Goal: Participate in discussion: Engage in conversation with other users on a specific topic

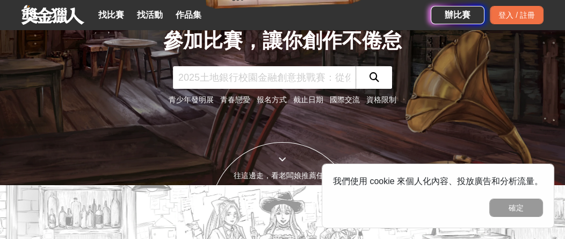
click at [372, 100] on link "資格限制" at bounding box center [381, 99] width 30 height 9
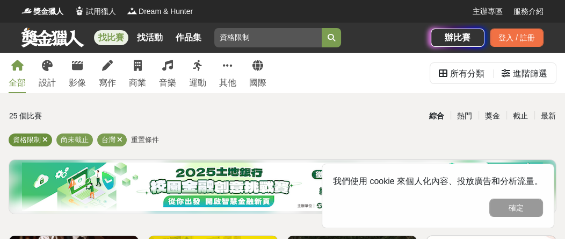
click at [47, 139] on icon at bounding box center [44, 139] width 5 height 7
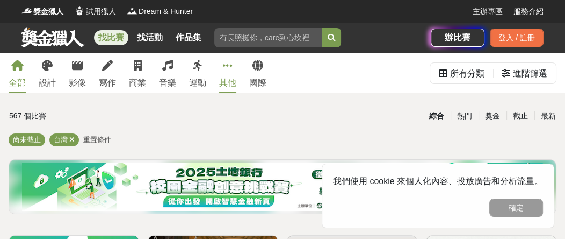
click at [223, 62] on icon at bounding box center [228, 65] width 10 height 11
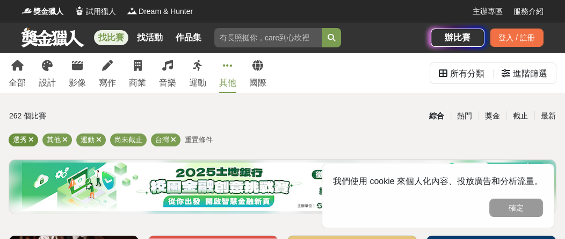
click at [33, 140] on icon at bounding box center [30, 139] width 5 height 7
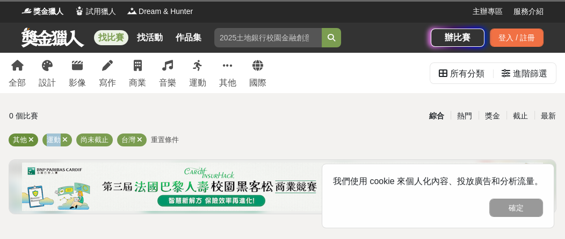
click at [33, 140] on icon at bounding box center [30, 139] width 5 height 7
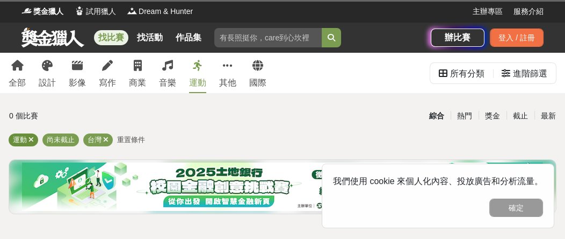
click at [33, 140] on icon at bounding box center [30, 139] width 5 height 7
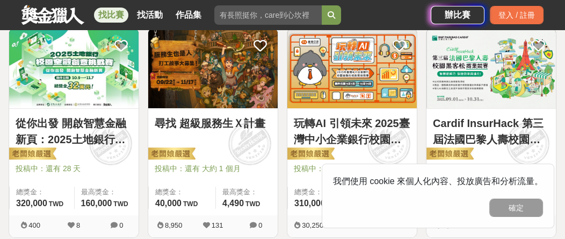
scroll to position [215, 0]
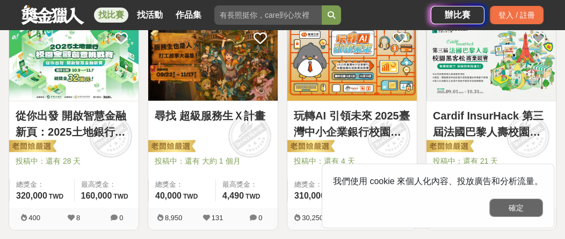
click at [511, 210] on button "確定" at bounding box center [516, 207] width 54 height 18
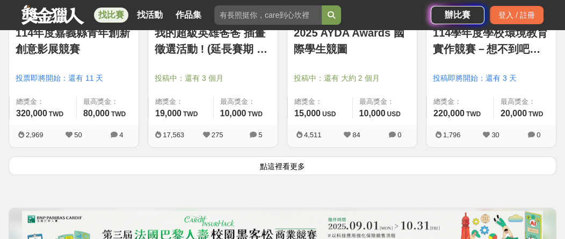
scroll to position [1397, 0]
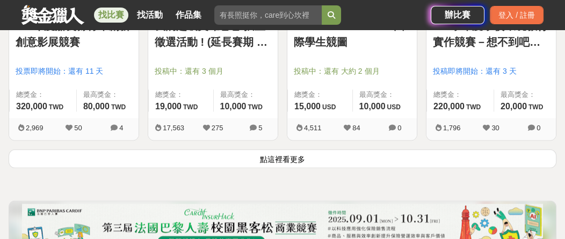
click at [365, 160] on button "點這裡看更多" at bounding box center [283, 158] width 548 height 19
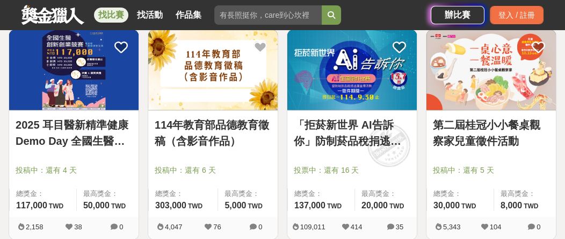
scroll to position [1519, 0]
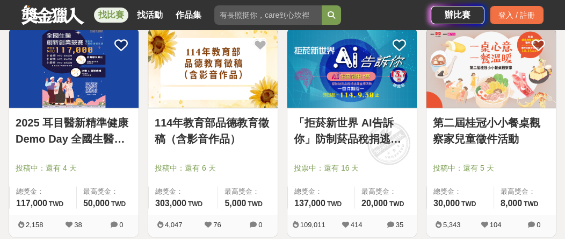
drag, startPoint x: 565, startPoint y: 169, endPoint x: 559, endPoint y: 204, distance: 35.9
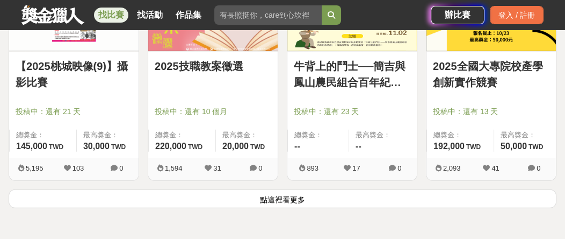
scroll to position [2701, 0]
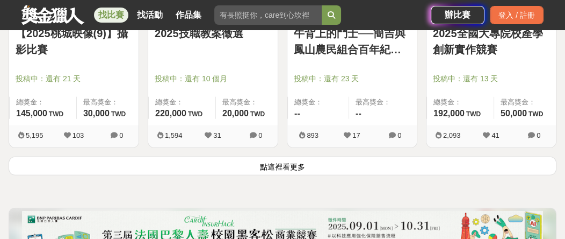
click at [392, 162] on button "點這裡看更多" at bounding box center [283, 165] width 548 height 19
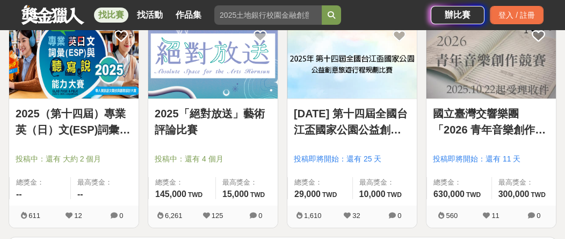
scroll to position [3990, 0]
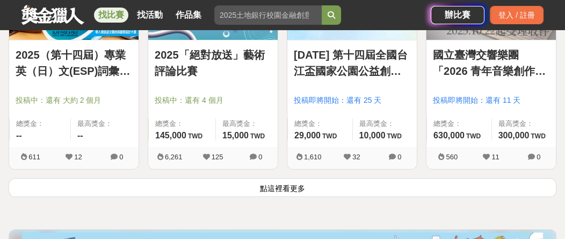
click at [367, 184] on button "點這裡看更多" at bounding box center [283, 187] width 548 height 19
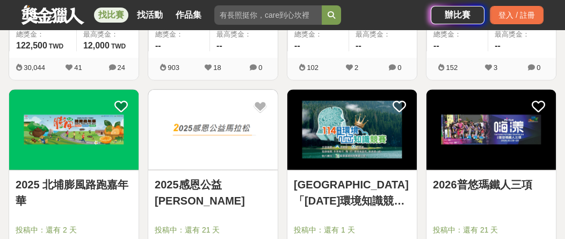
scroll to position [5279, 0]
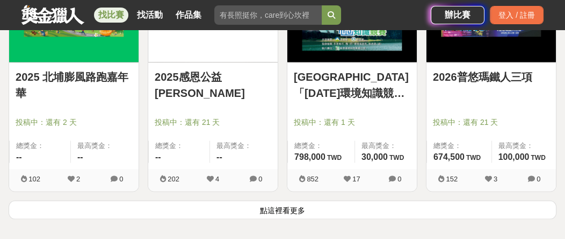
click at [334, 200] on button "點這裡看更多" at bounding box center [283, 209] width 548 height 19
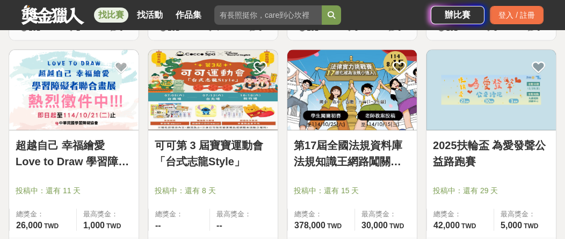
scroll to position [6139, 0]
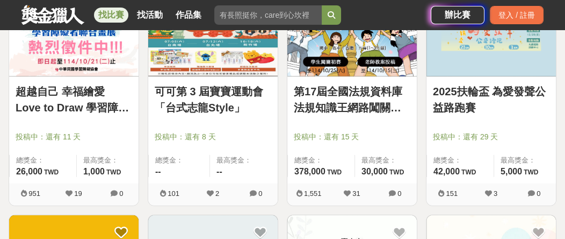
click at [338, 83] on link "第17屆全國法規資料庫法規知識王網路闖關競賽" at bounding box center [352, 99] width 117 height 32
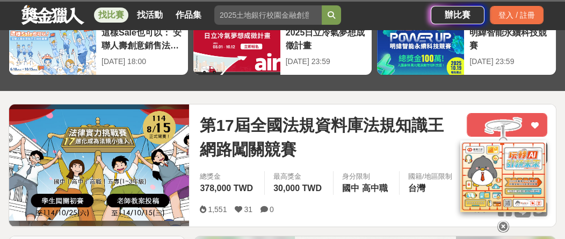
scroll to position [107, 0]
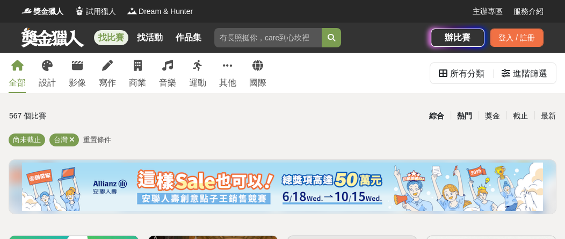
click at [467, 113] on div "熱門" at bounding box center [465, 115] width 28 height 19
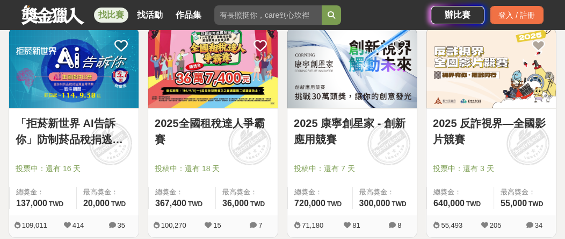
scroll to position [215, 0]
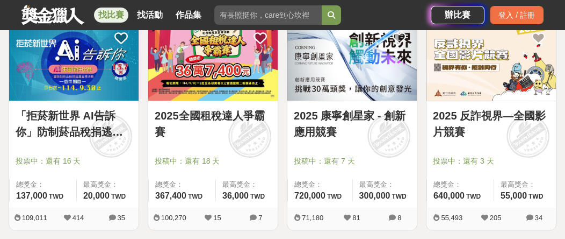
click at [115, 215] on icon at bounding box center [112, 217] width 7 height 7
click at [83, 110] on link "「拒菸新世界 AI告訴你」防制菸品稅捐逃漏 徵件比賽" at bounding box center [74, 123] width 117 height 32
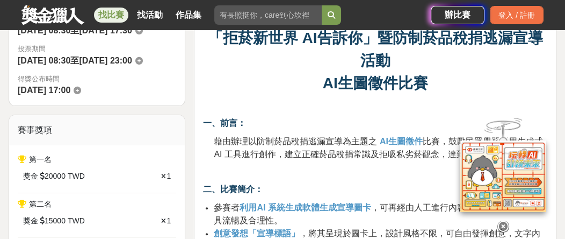
scroll to position [376, 0]
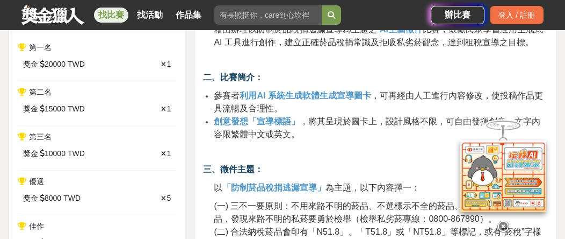
drag, startPoint x: 299, startPoint y: 124, endPoint x: 299, endPoint y: 187, distance: 63.4
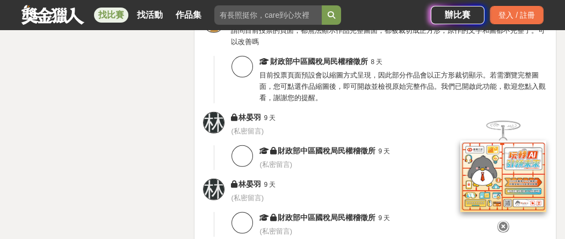
scroll to position [3036, 0]
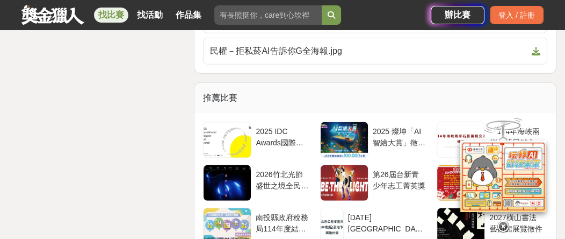
drag, startPoint x: 346, startPoint y: 172, endPoint x: 271, endPoint y: -47, distance: 231.7
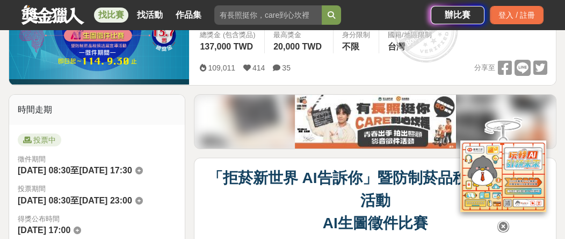
scroll to position [156, 0]
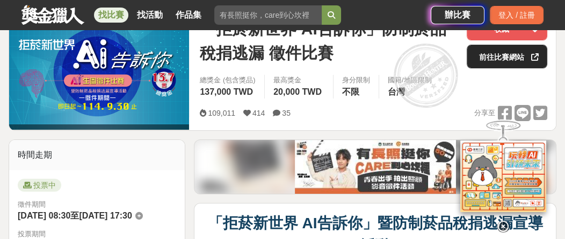
click at [514, 56] on link "前往比賽網站" at bounding box center [507, 57] width 81 height 24
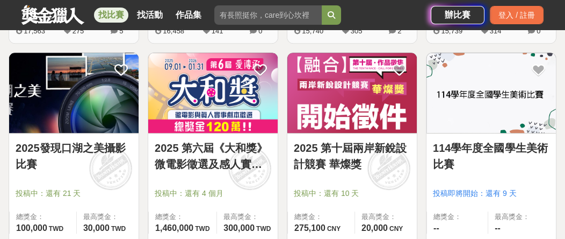
scroll to position [1074, 0]
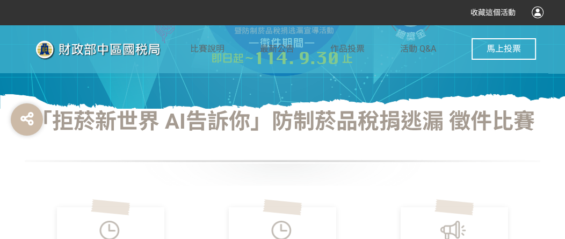
scroll to position [161, 0]
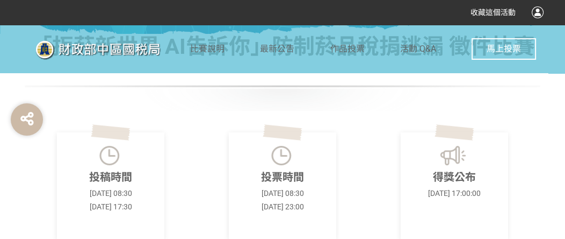
drag, startPoint x: 323, startPoint y: 113, endPoint x: 337, endPoint y: 168, distance: 57.1
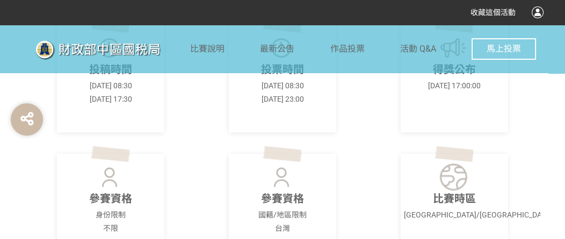
scroll to position [485, 0]
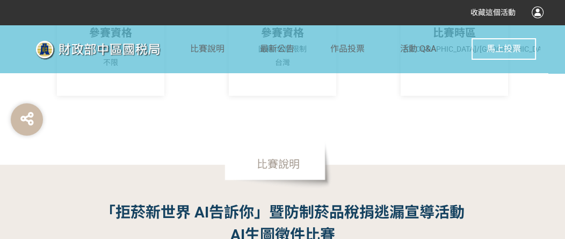
click at [490, 53] on span "馬上投票" at bounding box center [504, 49] width 34 height 10
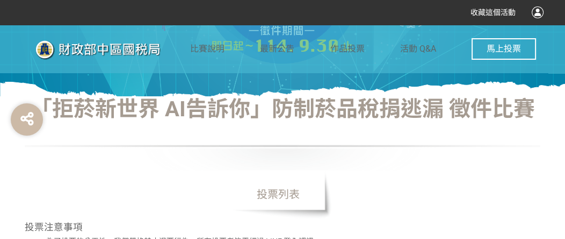
scroll to position [215, 0]
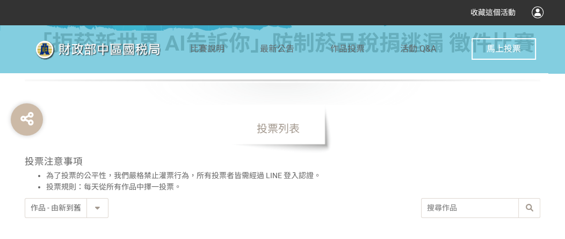
click at [89, 209] on select "作品 - 由新到舊 作品 - 由舊到新 票數 - 由多到少 票數 - 由少到多" at bounding box center [66, 207] width 83 height 19
click at [313, 161] on h3 "投票注意事項" at bounding box center [283, 161] width 516 height 11
click at [450, 207] on input "search" at bounding box center [481, 207] width 118 height 19
type input "泡泡"
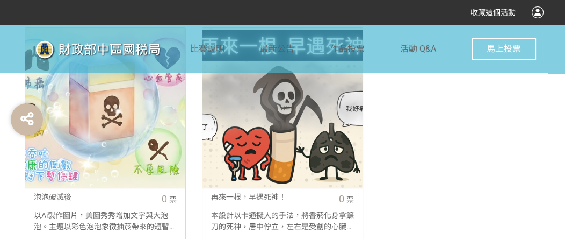
scroll to position [430, 0]
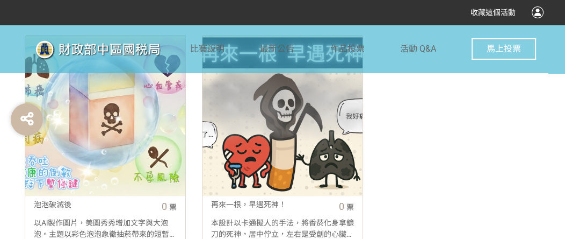
click at [147, 202] on div "泡泡破滅後 0 票 以Ai製作圖片，美圖秀秀增加文字與大泡泡。主題以彩色泡泡象徵抽菸帶來的短暫快樂，泡泡輕盈、美麗，卻轉瞬即逝。破裂時，隨之而來的是潛藏的疾病…" at bounding box center [105, 136] width 160 height 203
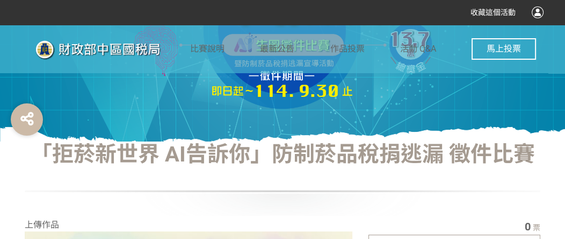
scroll to position [215, 0]
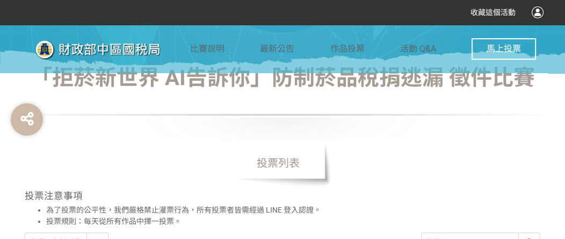
scroll to position [244, 0]
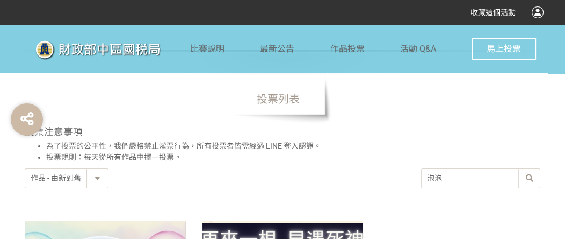
click at [463, 174] on input "泡泡" at bounding box center [481, 178] width 118 height 19
click at [507, 176] on input "泡泡" at bounding box center [481, 178] width 118 height 19
click at [529, 174] on div "收藏這個活動 此網站由獎金獵人建置，若有網站建置需求 可洽 LINE: @irv0112w 分享 Facebook Line Twitter 比賽說明 最新公…" at bounding box center [282, 225] width 565 height 938
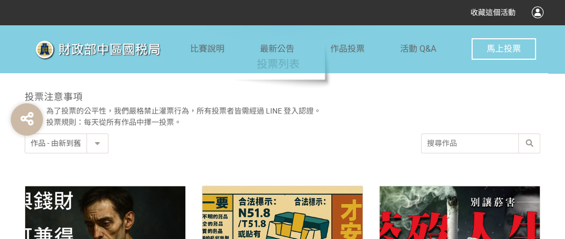
scroll to position [322, 0]
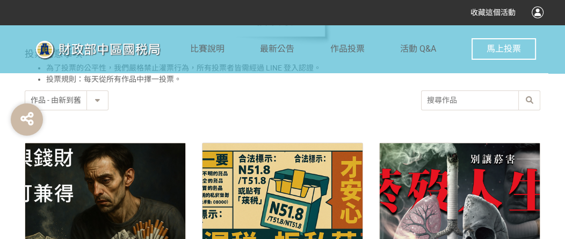
click at [68, 98] on select "作品 - 由新到舊 作品 - 由舊到新 票數 - 由多到少 票數 - 由少到多" at bounding box center [66, 100] width 83 height 19
select select "vote"
click at [25, 91] on select "作品 - 由新到舊 作品 - 由舊到新 票數 - 由多到少 票數 - 由少到多" at bounding box center [66, 100] width 83 height 19
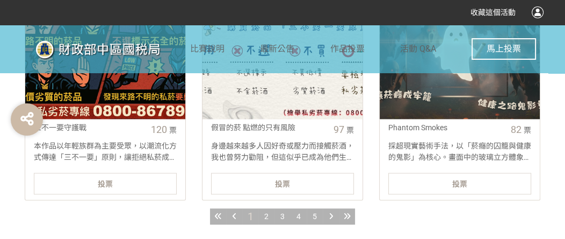
scroll to position [1236, 0]
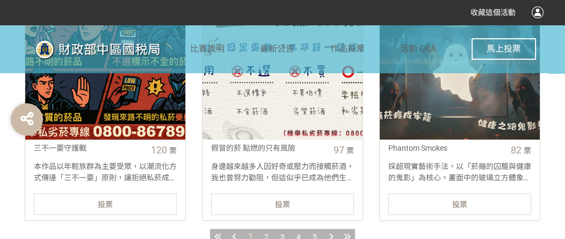
click at [268, 233] on span "2" at bounding box center [266, 236] width 4 height 9
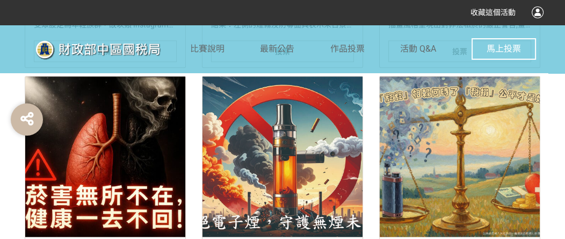
scroll to position [1353, 0]
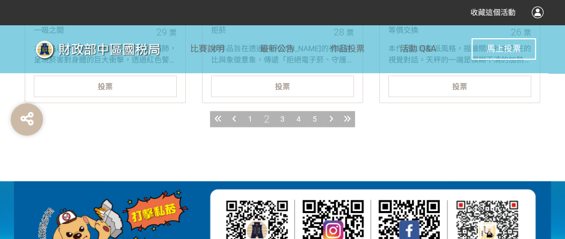
click at [283, 118] on span "3" at bounding box center [282, 118] width 4 height 9
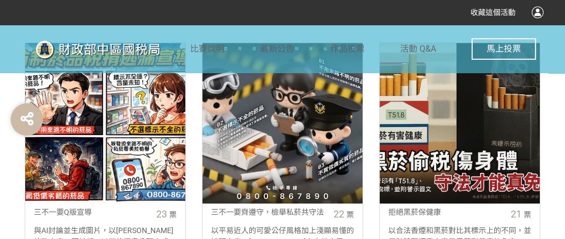
scroll to position [430, 0]
